Goal: Task Accomplishment & Management: Use online tool/utility

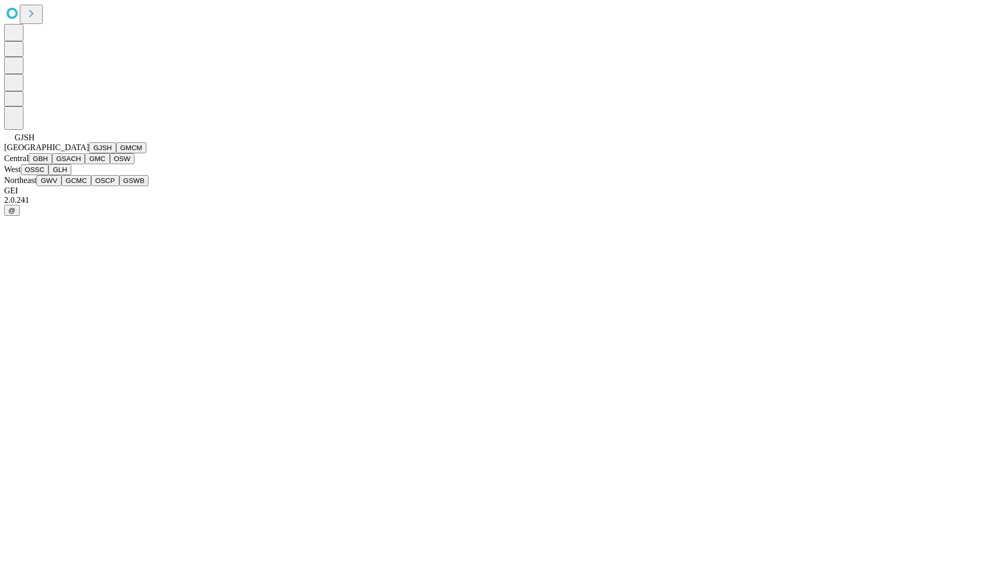
click at [89, 153] on button "GJSH" at bounding box center [102, 147] width 27 height 11
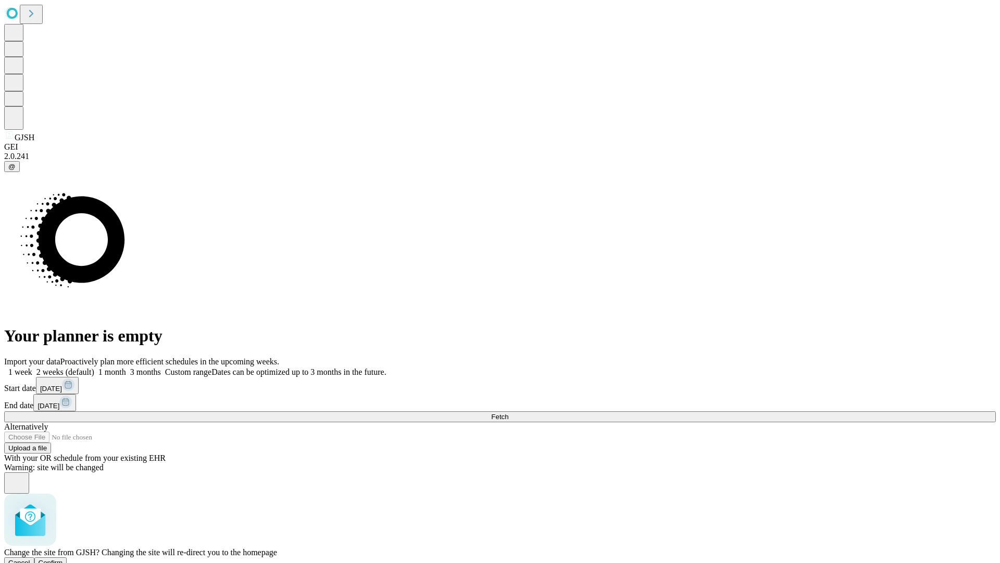
click at [63, 558] on span "Confirm" at bounding box center [51, 562] width 24 height 8
click at [94, 367] on label "2 weeks (default)" at bounding box center [63, 371] width 62 height 9
click at [508, 413] on span "Fetch" at bounding box center [499, 417] width 17 height 8
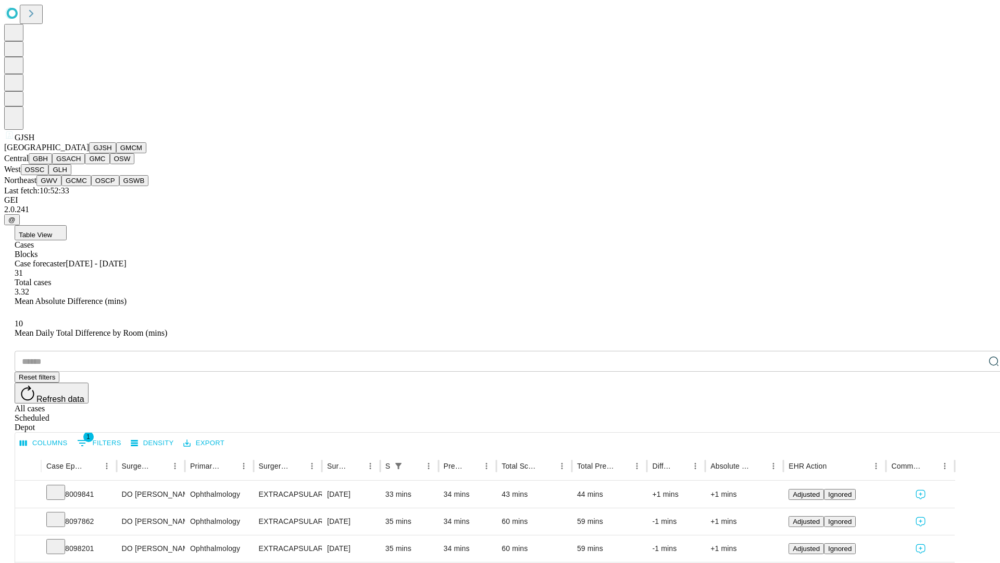
click at [116, 153] on button "GMCM" at bounding box center [131, 147] width 30 height 11
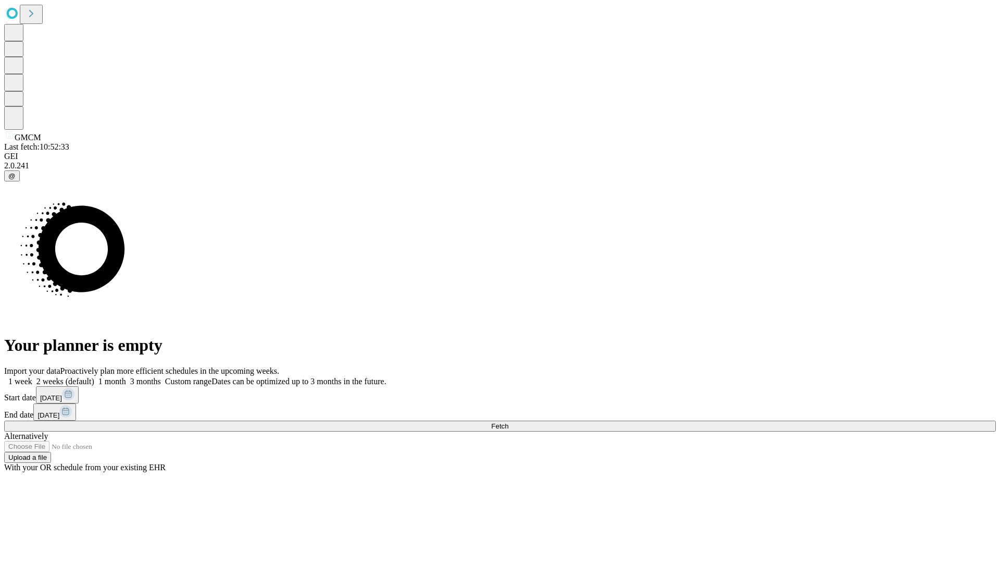
click at [94, 377] on label "2 weeks (default)" at bounding box center [63, 381] width 62 height 9
click at [508, 422] on span "Fetch" at bounding box center [499, 426] width 17 height 8
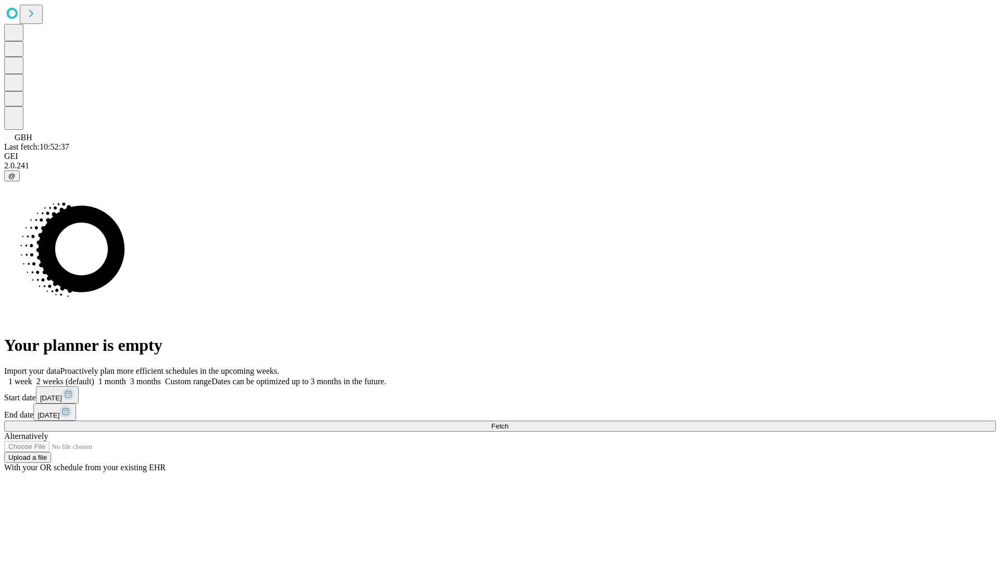
click at [94, 377] on label "2 weeks (default)" at bounding box center [63, 381] width 62 height 9
click at [508, 422] on span "Fetch" at bounding box center [499, 426] width 17 height 8
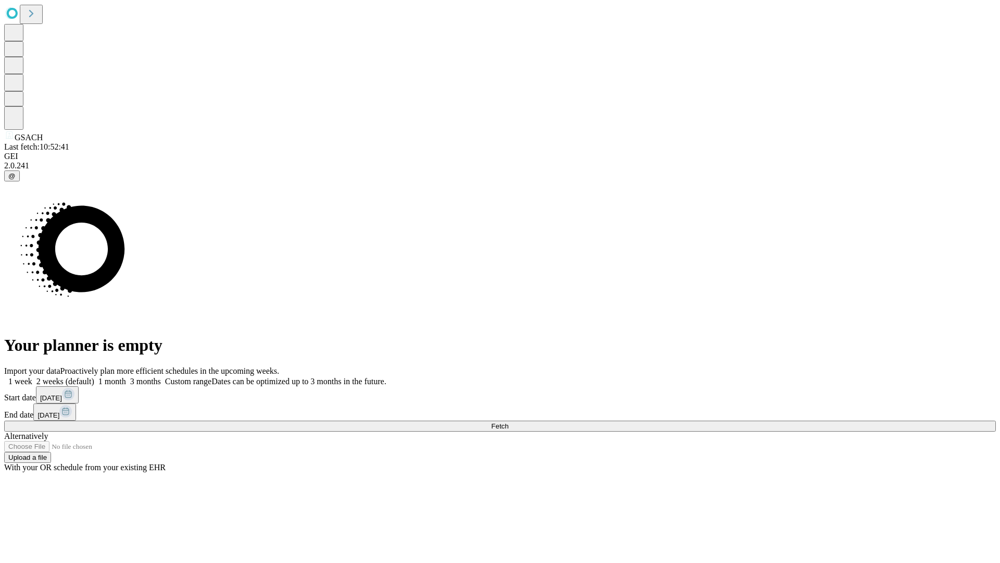
click at [94, 377] on label "2 weeks (default)" at bounding box center [63, 381] width 62 height 9
click at [508, 422] on span "Fetch" at bounding box center [499, 426] width 17 height 8
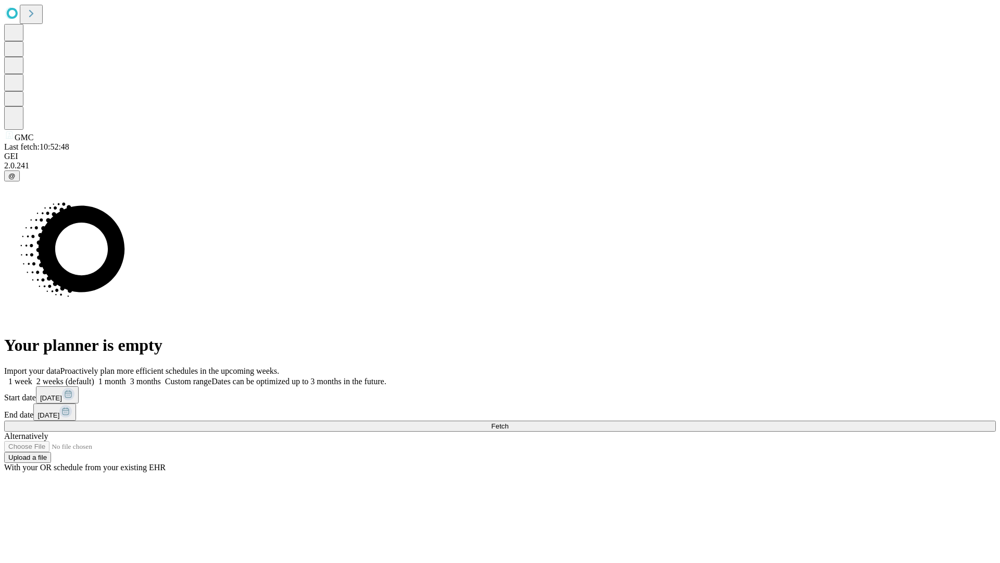
click at [94, 377] on label "2 weeks (default)" at bounding box center [63, 381] width 62 height 9
click at [508, 422] on span "Fetch" at bounding box center [499, 426] width 17 height 8
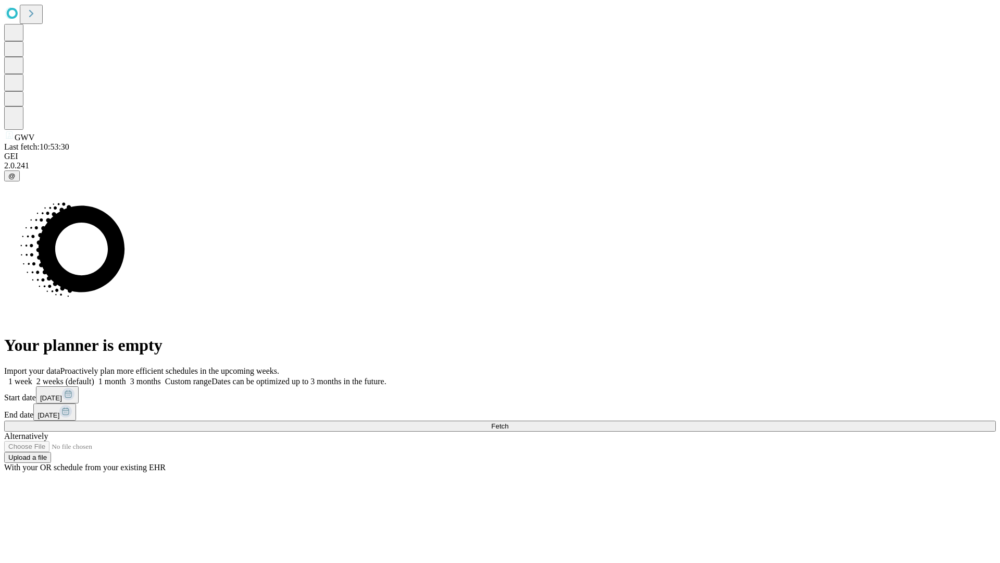
click at [508, 422] on span "Fetch" at bounding box center [499, 426] width 17 height 8
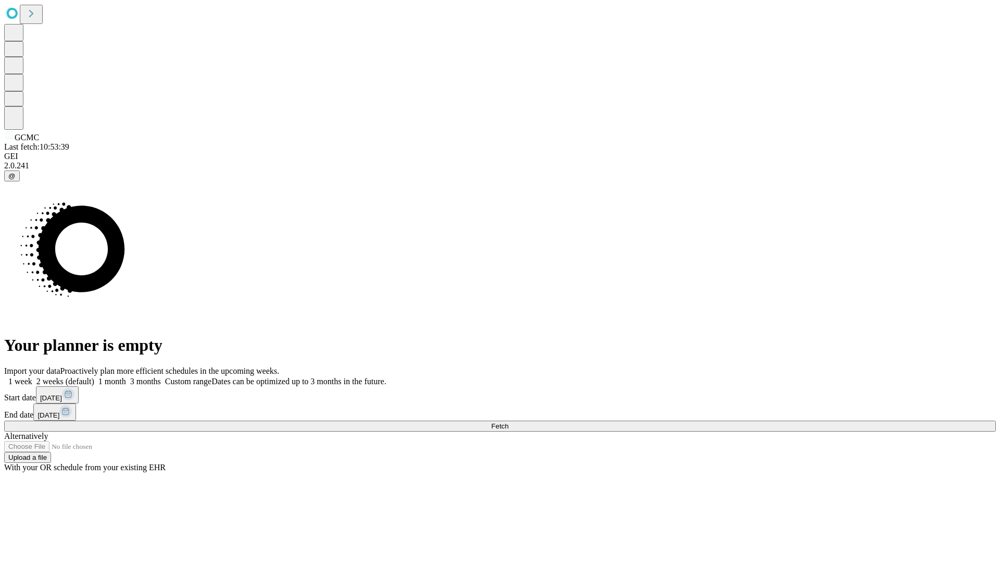
click at [94, 377] on label "2 weeks (default)" at bounding box center [63, 381] width 62 height 9
click at [508, 422] on span "Fetch" at bounding box center [499, 426] width 17 height 8
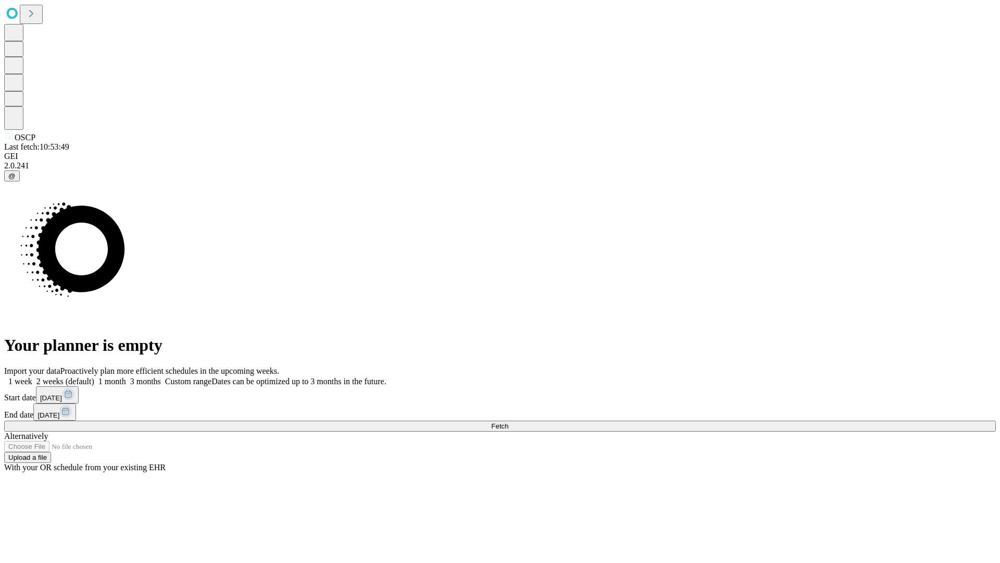
click at [94, 377] on label "2 weeks (default)" at bounding box center [63, 381] width 62 height 9
click at [508, 422] on span "Fetch" at bounding box center [499, 426] width 17 height 8
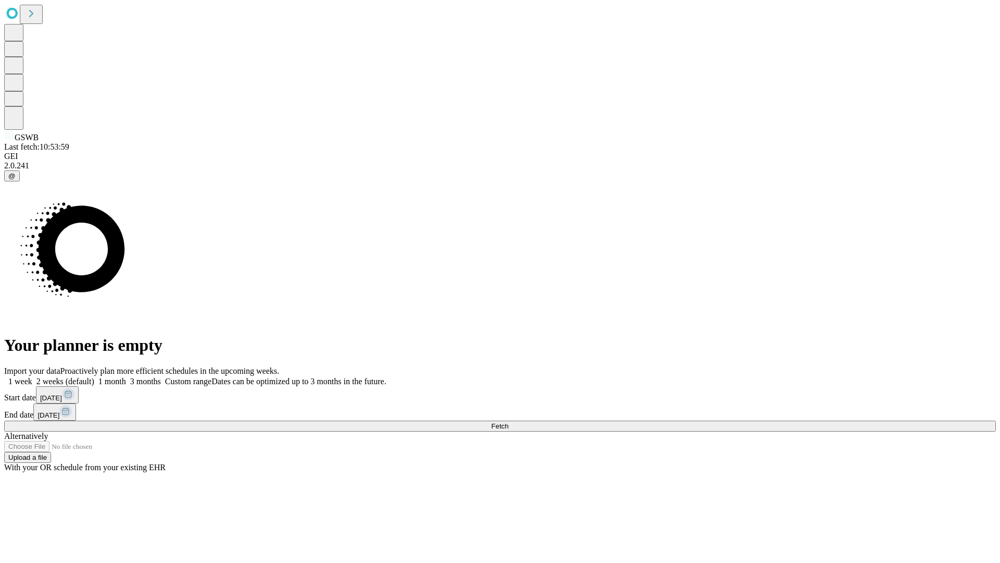
click at [94, 377] on label "2 weeks (default)" at bounding box center [63, 381] width 62 height 9
click at [508, 422] on span "Fetch" at bounding box center [499, 426] width 17 height 8
